Goal: Transaction & Acquisition: Purchase product/service

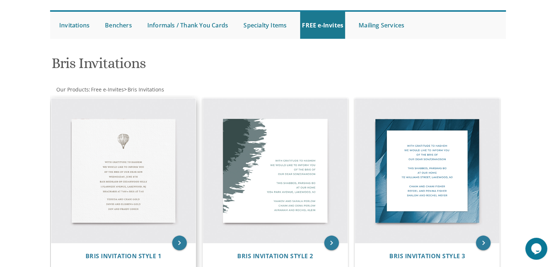
scroll to position [170, 0]
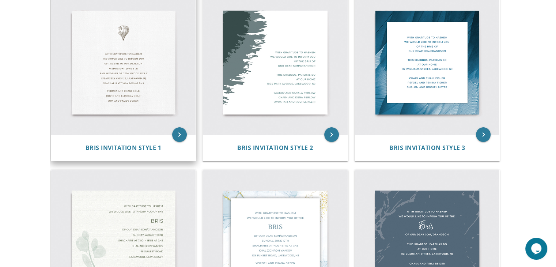
click at [118, 13] on img at bounding box center [123, 62] width 145 height 145
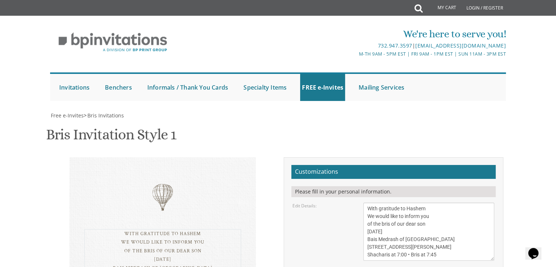
click at [410, 202] on textarea "With gratitude to Hashem We would like to inform you of the bris of our dear so…" at bounding box center [428, 231] width 131 height 58
type textarea "With gratitude to Hashem We would like to invite you of the bris of our dear so…"
click at [170, 157] on div "With gratitude to Hashem We would like to inform you of the bris of our dear so…" at bounding box center [162, 251] width 186 height 188
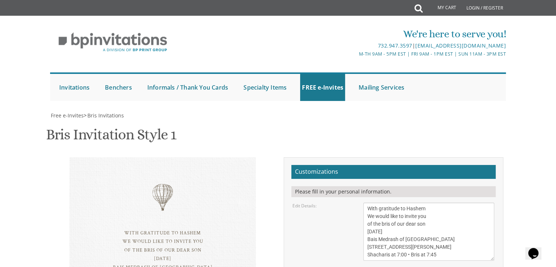
scroll to position [0, 0]
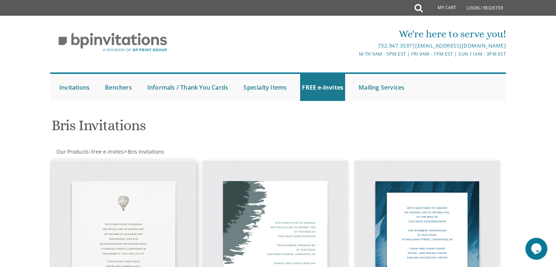
click at [137, 202] on img at bounding box center [123, 232] width 145 height 145
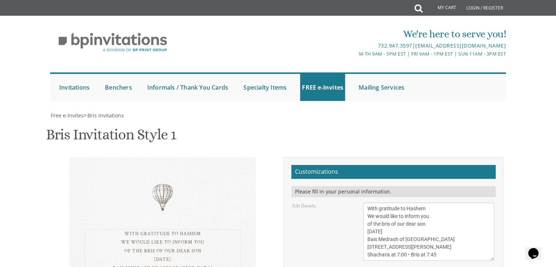
click at [396, 202] on textarea "With gratitude to Hashem We would like to inform you of the bris of our dear so…" at bounding box center [428, 231] width 131 height 58
click at [374, 177] on form "Customizations Please fill in your personal information. Edit Details: Edit Par…" at bounding box center [393, 262] width 204 height 195
